Goal: Task Accomplishment & Management: Manage account settings

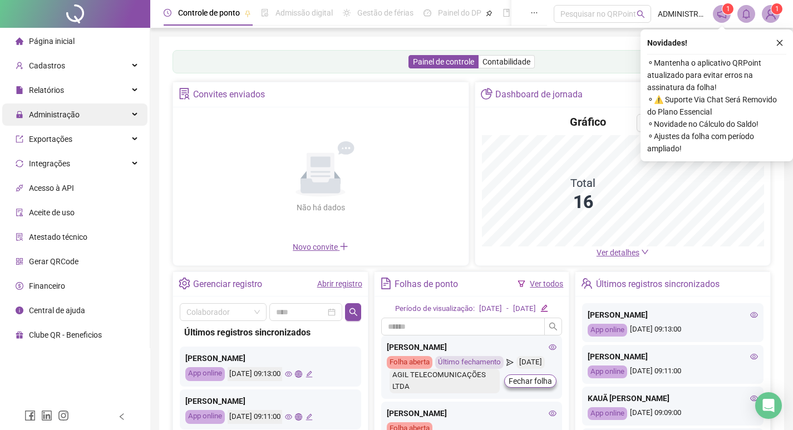
click at [68, 115] on span "Administração" at bounding box center [54, 114] width 51 height 9
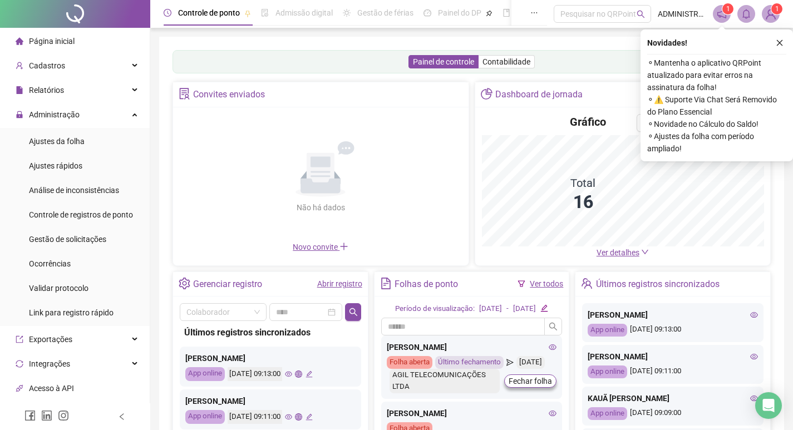
click at [60, 144] on span "Ajustes da folha" at bounding box center [57, 141] width 56 height 9
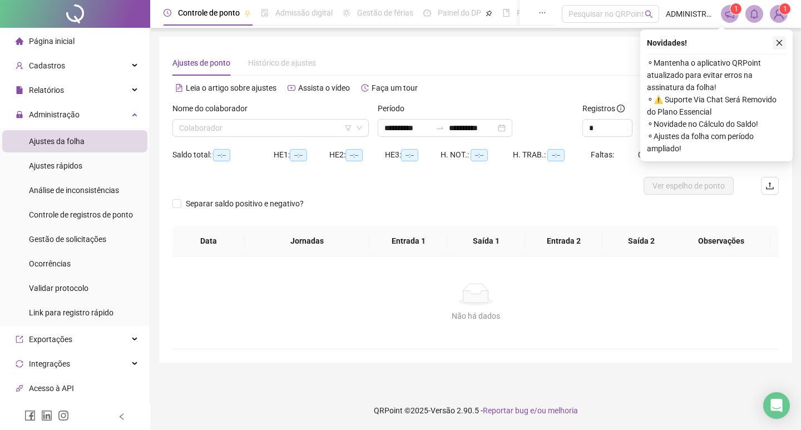
click at [779, 42] on icon "close" at bounding box center [780, 43] width 8 height 8
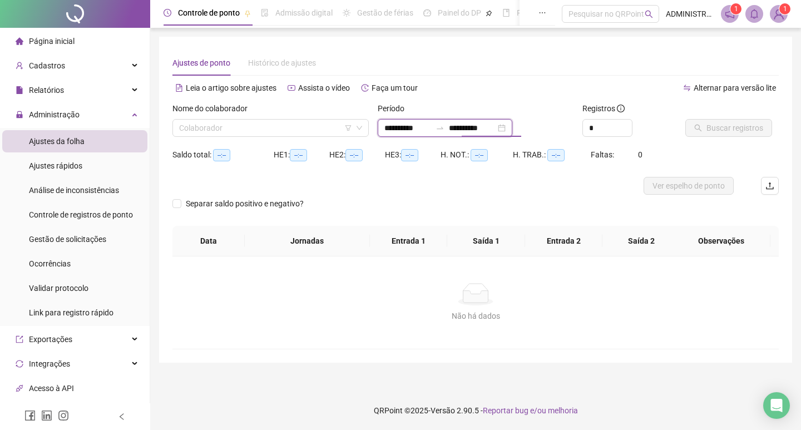
click at [472, 126] on input "**********" at bounding box center [472, 128] width 47 height 12
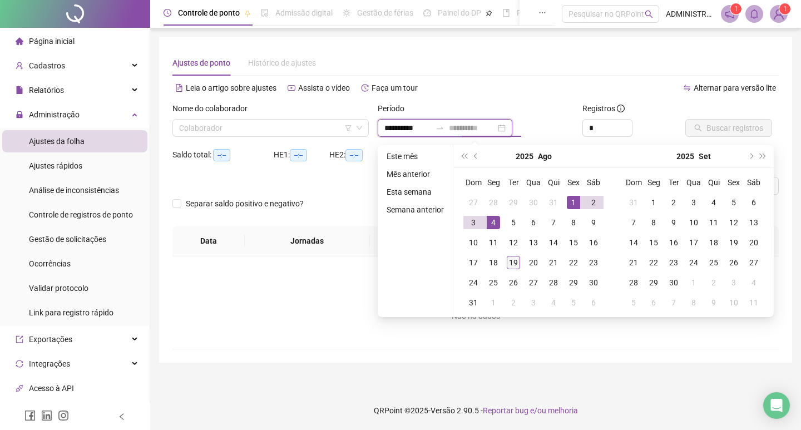
type input "**********"
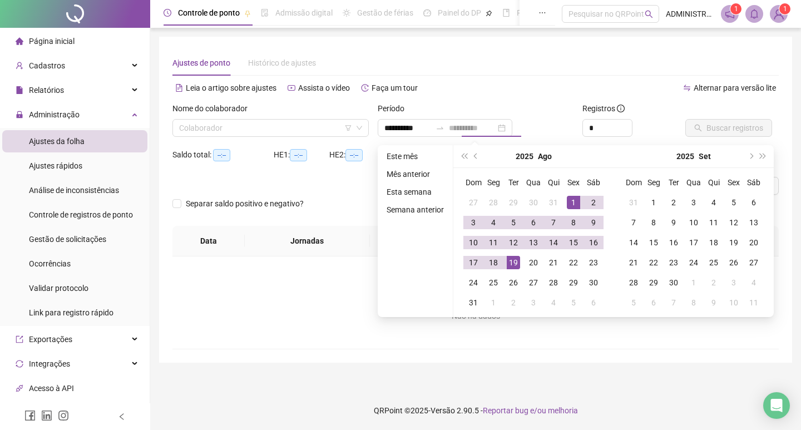
click at [512, 261] on div "19" at bounding box center [513, 262] width 13 height 13
type input "**********"
click at [256, 130] on input "search" at bounding box center [265, 128] width 173 height 17
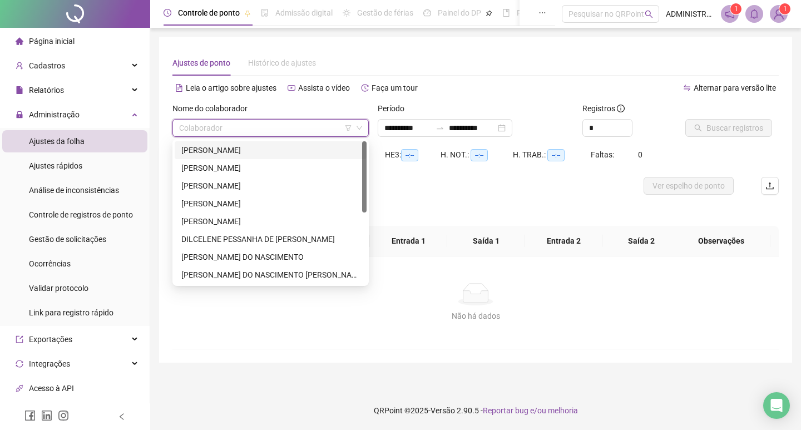
click at [252, 149] on div "ALLAN DE OLIVEIRA MARCELINO" at bounding box center [270, 150] width 179 height 12
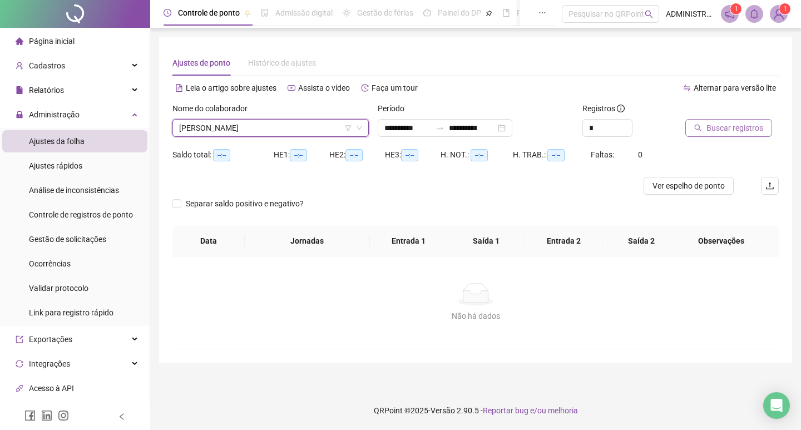
click at [720, 125] on span "Buscar registros" at bounding box center [735, 128] width 57 height 12
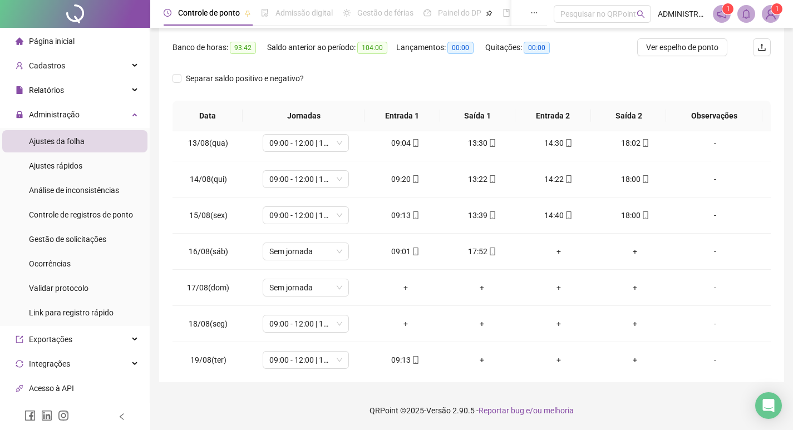
scroll to position [450, 0]
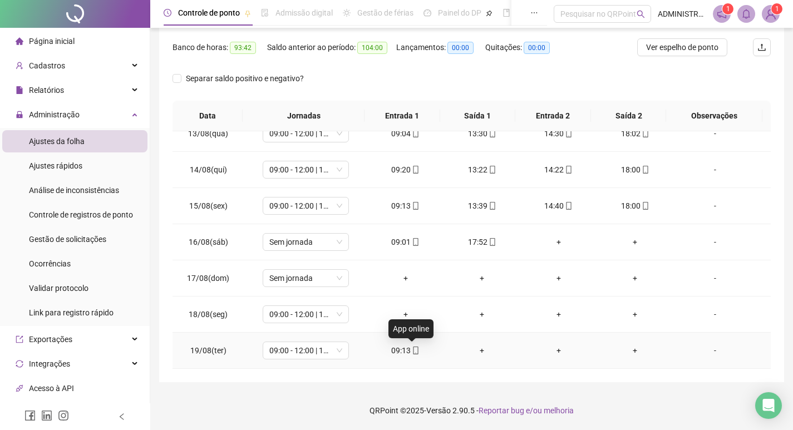
click at [412, 349] on icon "mobile" at bounding box center [416, 351] width 8 height 8
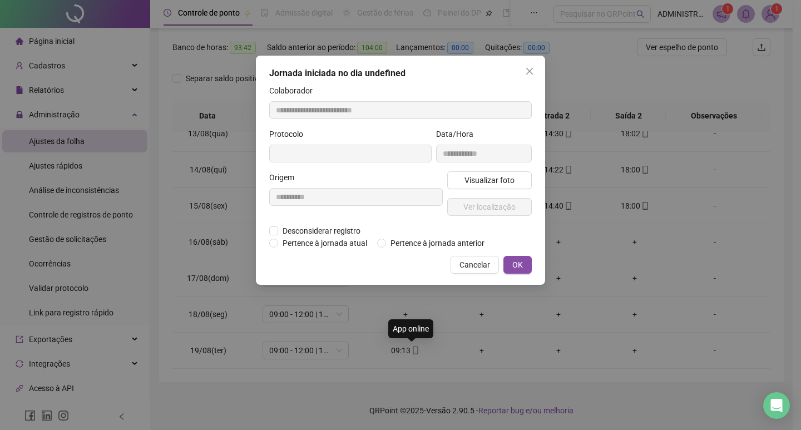
type input "**********"
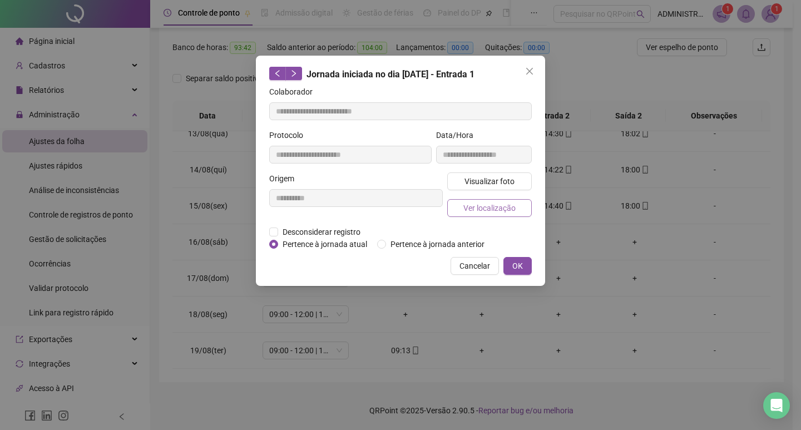
click at [495, 210] on span "Ver localização" at bounding box center [490, 208] width 52 height 12
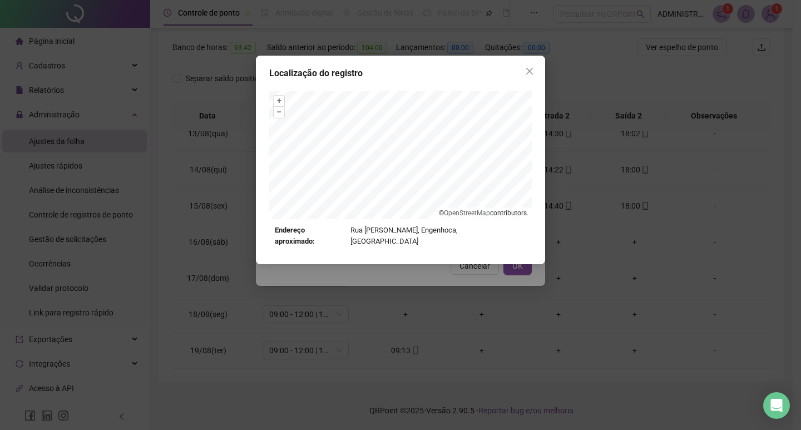
click at [526, 72] on icon "close" at bounding box center [529, 71] width 9 height 9
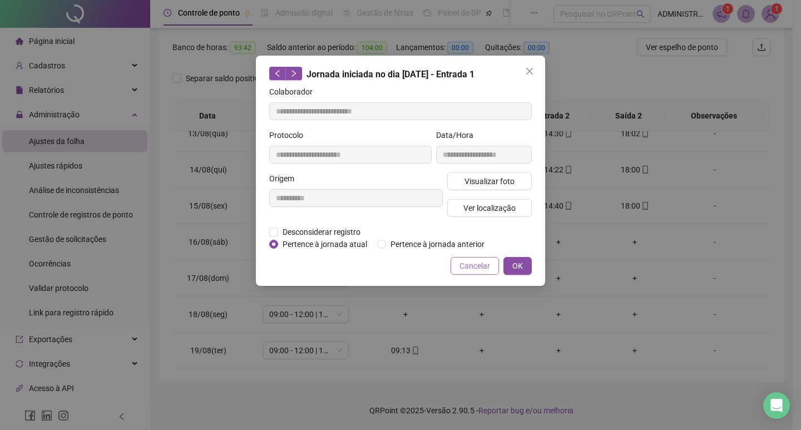
click at [480, 263] on span "Cancelar" at bounding box center [475, 266] width 31 height 12
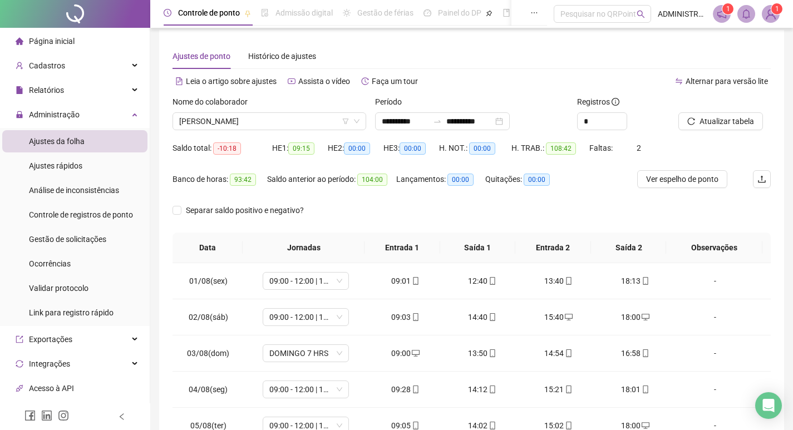
scroll to position [0, 0]
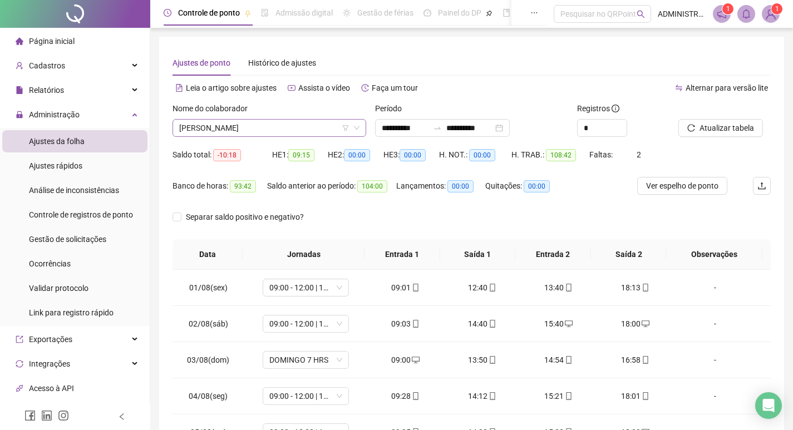
click at [265, 126] on span "ALLAN DE OLIVEIRA MARCELINO" at bounding box center [269, 128] width 180 height 17
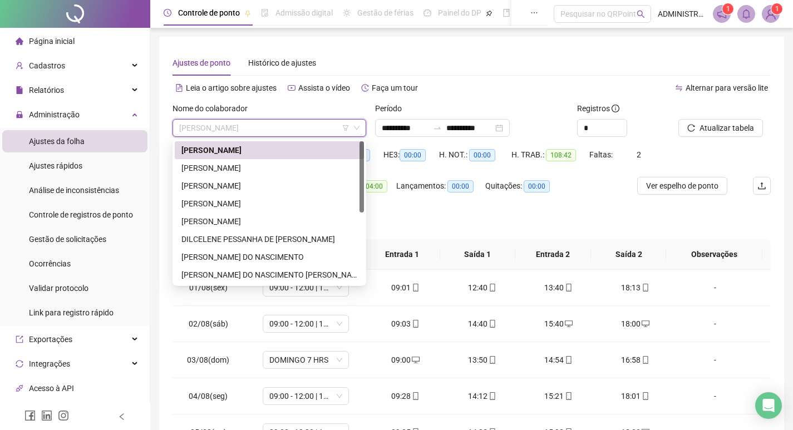
click at [484, 95] on div "Alternar para versão lite" at bounding box center [621, 88] width 299 height 18
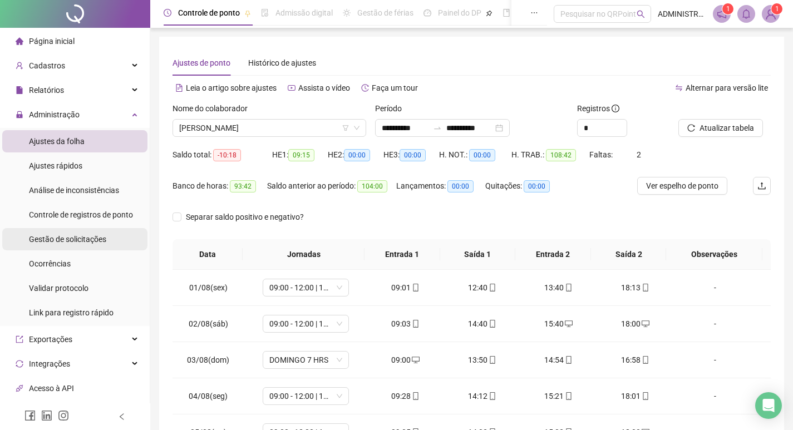
click at [80, 235] on span "Gestão de solicitações" at bounding box center [67, 239] width 77 height 9
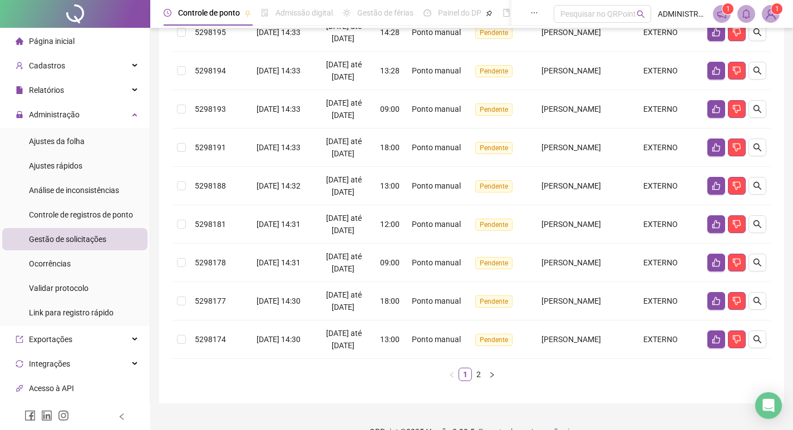
scroll to position [278, 0]
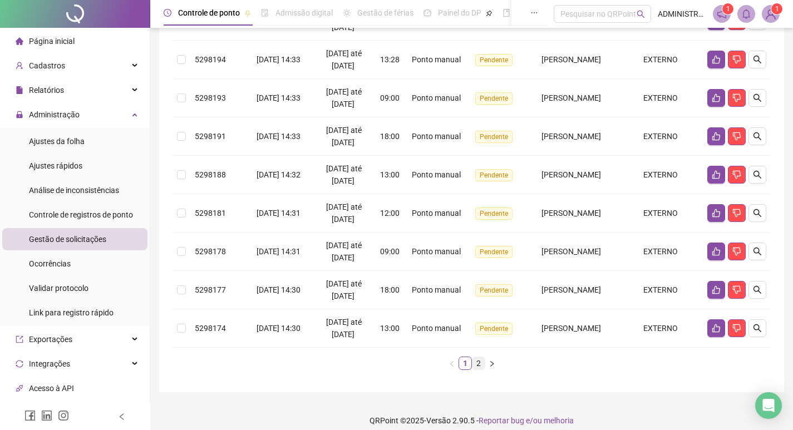
click at [478, 370] on link "2" at bounding box center [479, 363] width 12 height 12
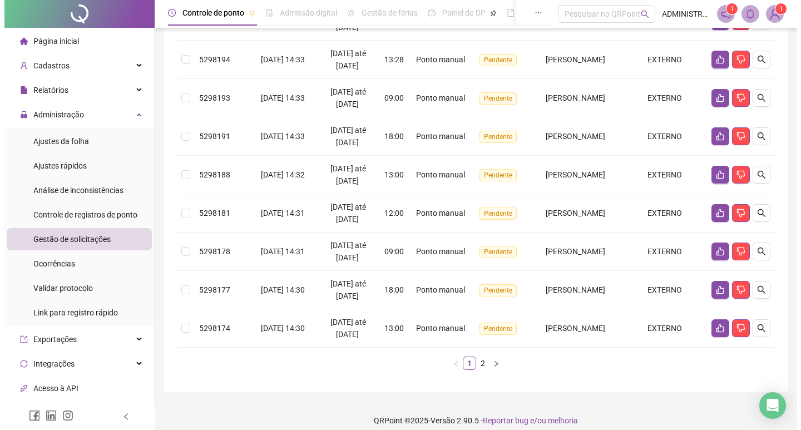
scroll to position [83, 0]
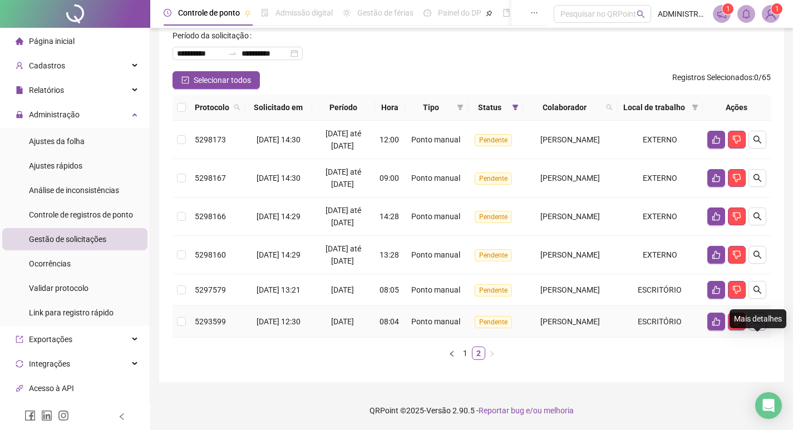
click at [759, 318] on icon "search" at bounding box center [757, 321] width 9 height 9
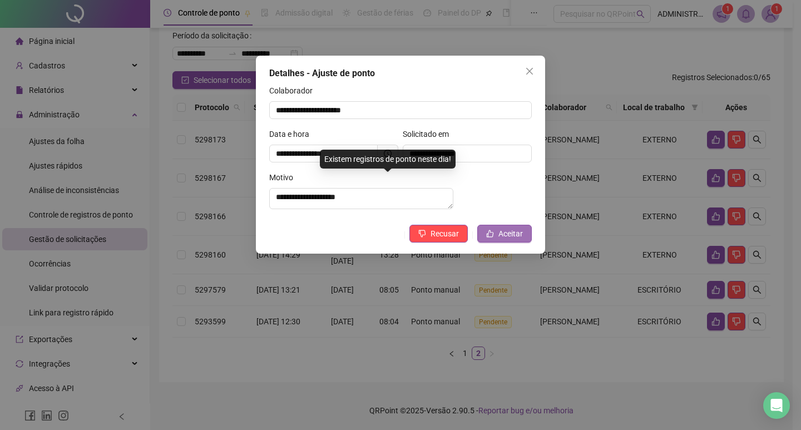
click at [514, 240] on span "Aceitar" at bounding box center [511, 234] width 24 height 12
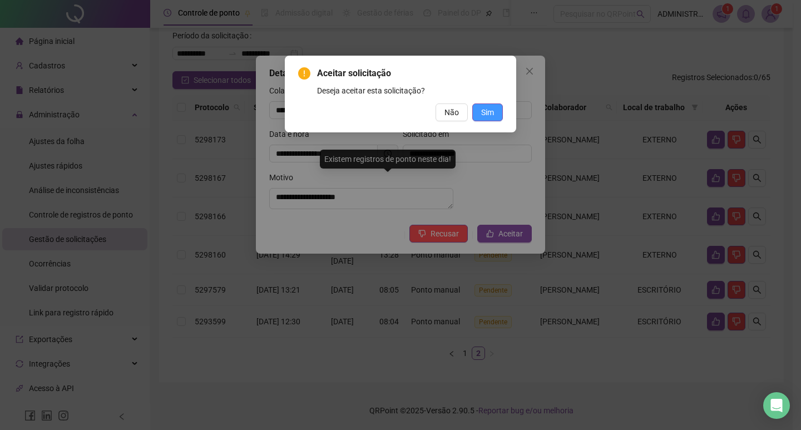
click at [488, 115] on span "Sim" at bounding box center [487, 112] width 13 height 12
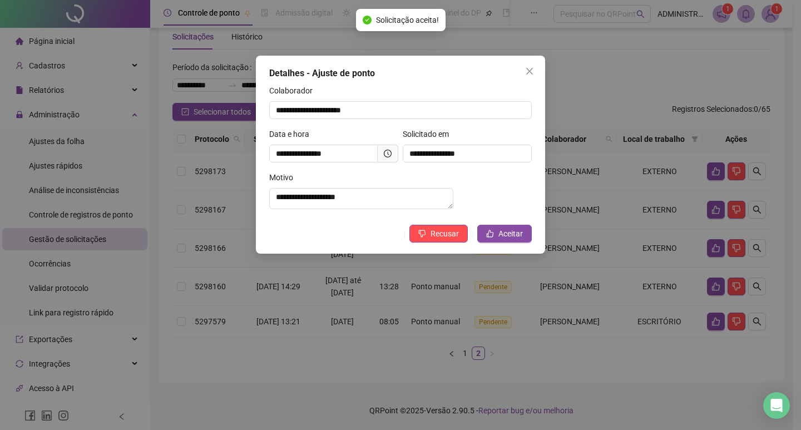
scroll to position [45, 0]
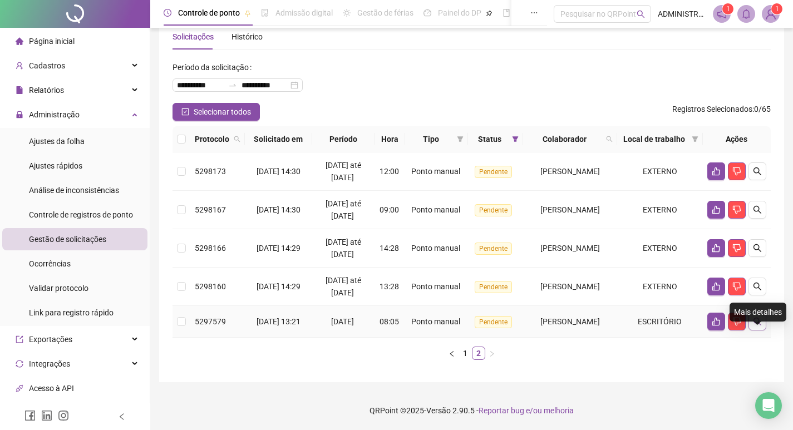
click at [758, 319] on icon "search" at bounding box center [758, 322] width 8 height 8
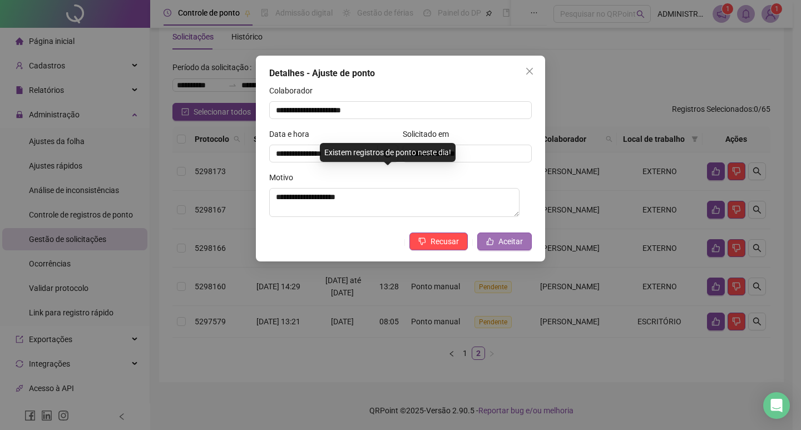
click at [508, 238] on span "Aceitar" at bounding box center [511, 241] width 24 height 12
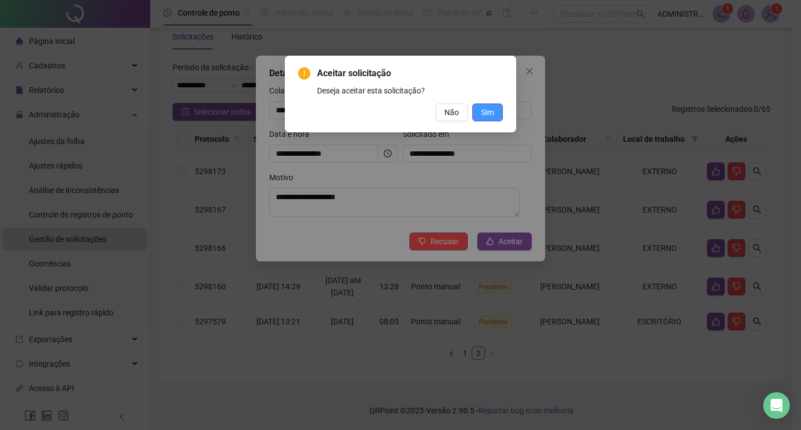
click at [487, 109] on span "Sim" at bounding box center [487, 112] width 13 height 12
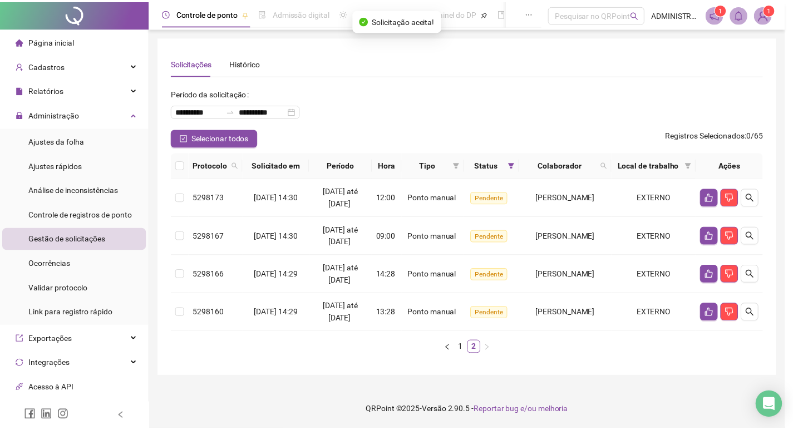
scroll to position [7, 0]
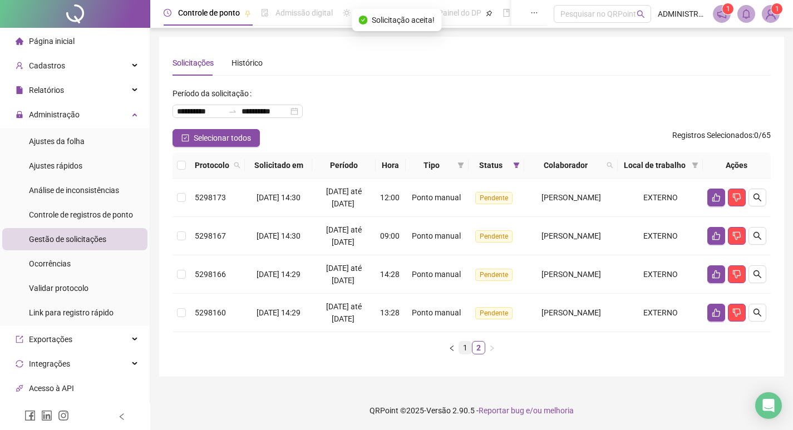
click at [464, 349] on link "1" at bounding box center [465, 348] width 12 height 12
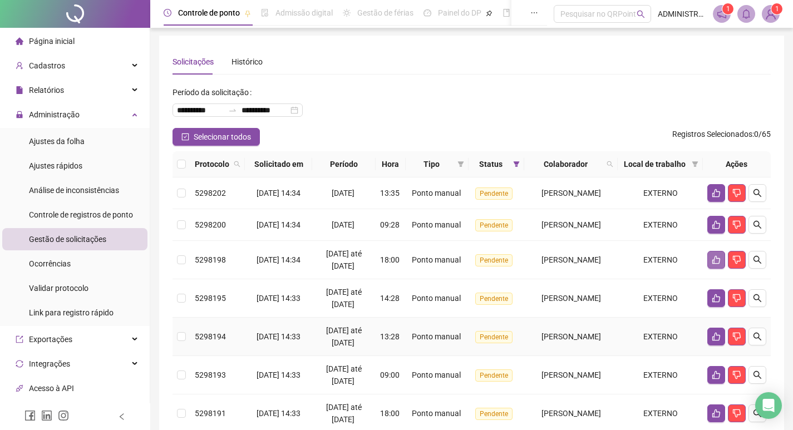
scroll to position [0, 0]
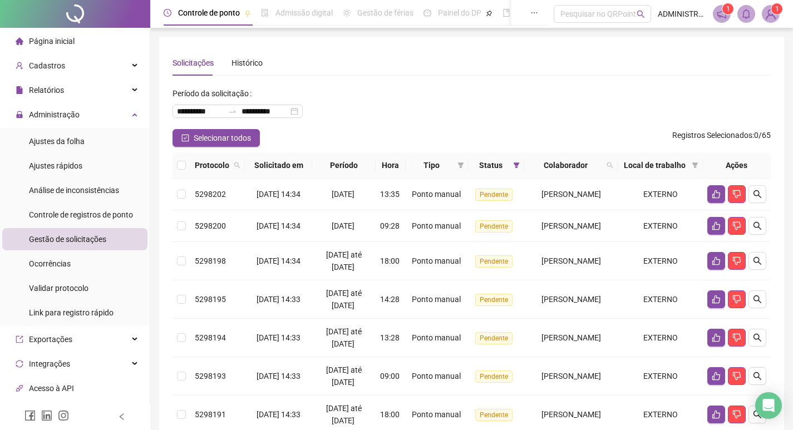
click at [450, 118] on div "**********" at bounding box center [472, 107] width 598 height 45
click at [593, 92] on div "**********" at bounding box center [472, 107] width 598 height 45
click at [529, 111] on div "**********" at bounding box center [472, 107] width 598 height 45
